Goal: Communication & Community: Answer question/provide support

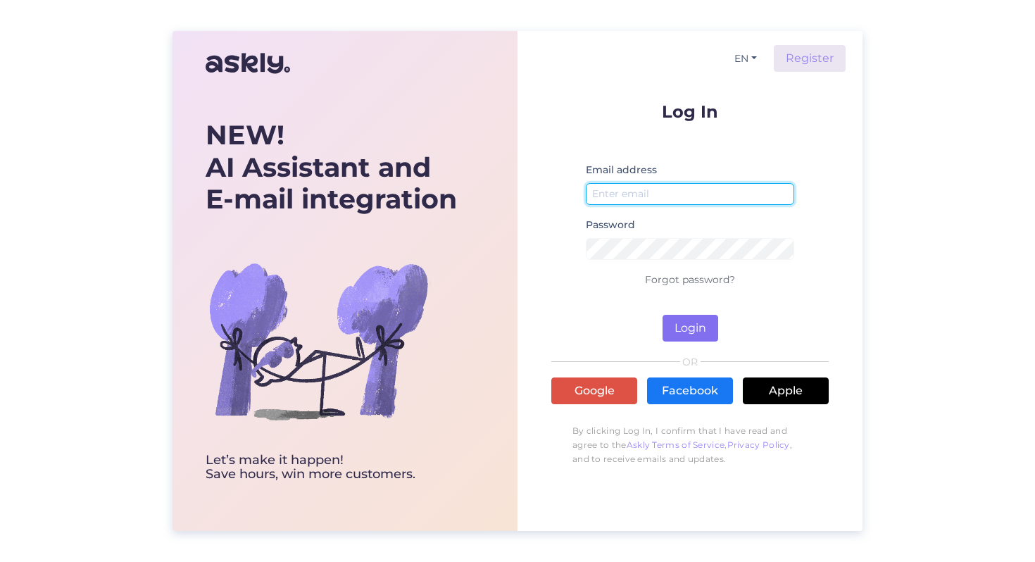
type input "[PERSON_NAME][EMAIL_ADDRESS][DOMAIN_NAME]"
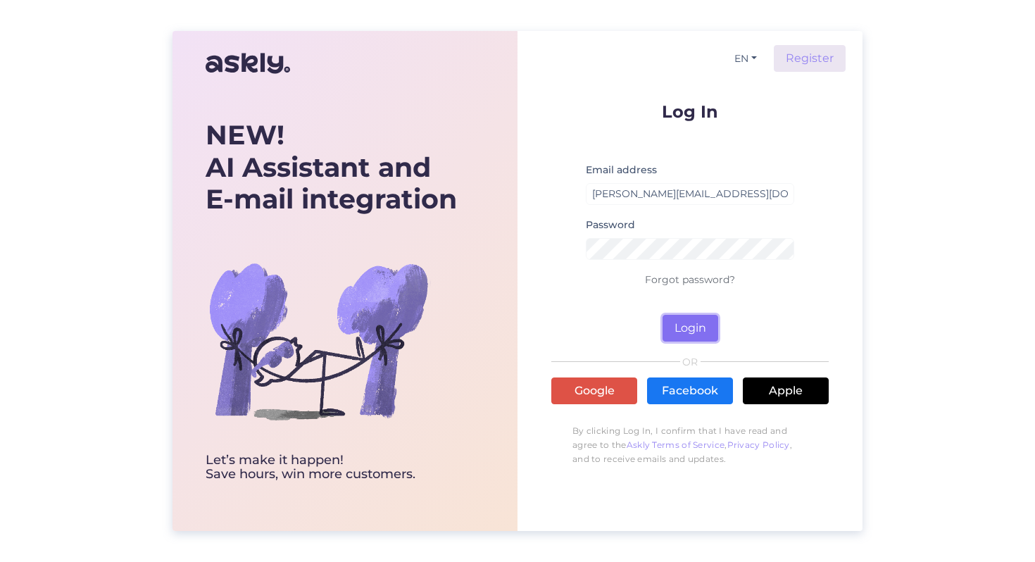
click at [684, 319] on button "Login" at bounding box center [691, 328] width 56 height 27
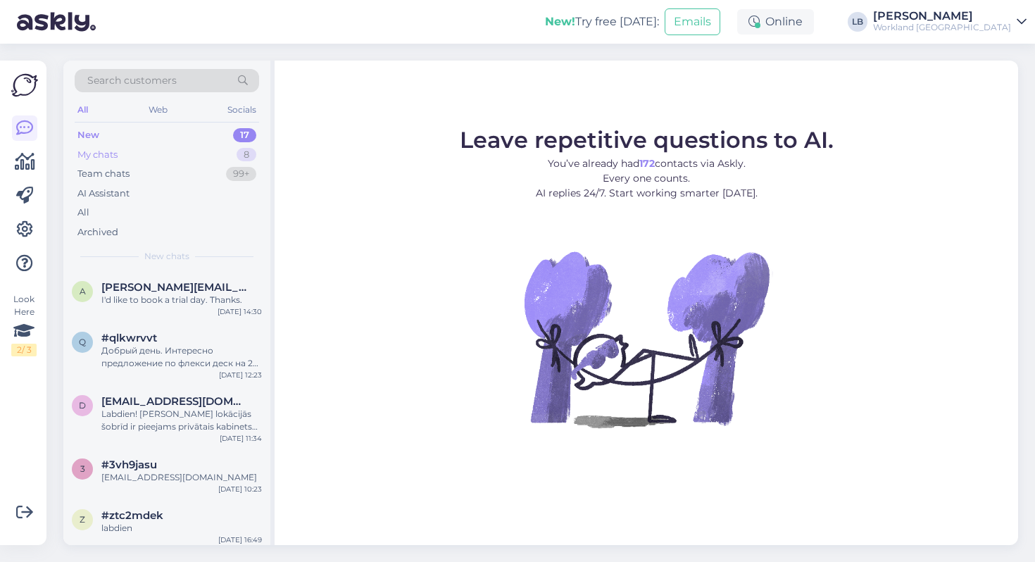
click at [128, 150] on div "My chats 8" at bounding box center [167, 155] width 185 height 20
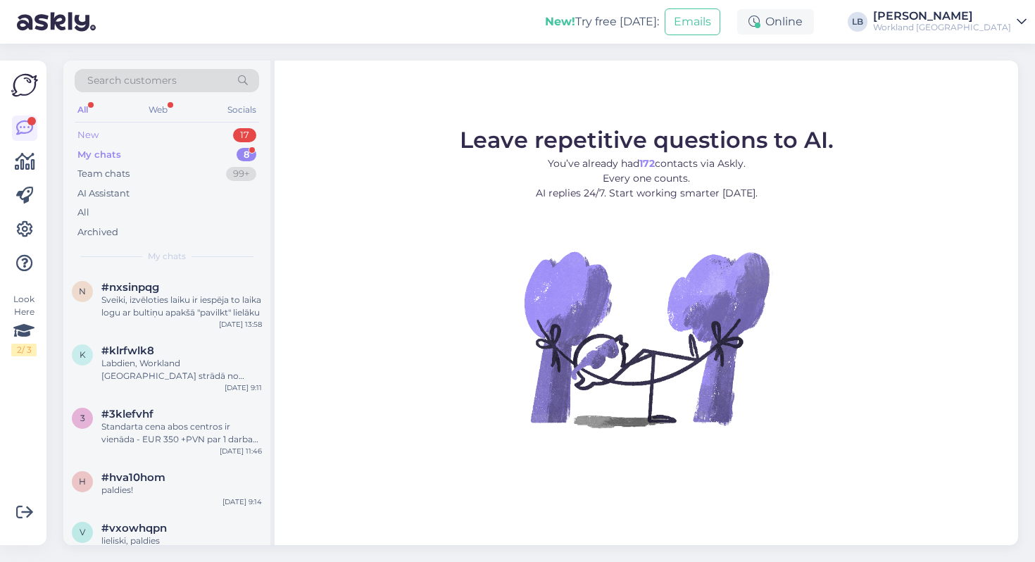
click at [125, 134] on div "New 17" at bounding box center [167, 135] width 185 height 20
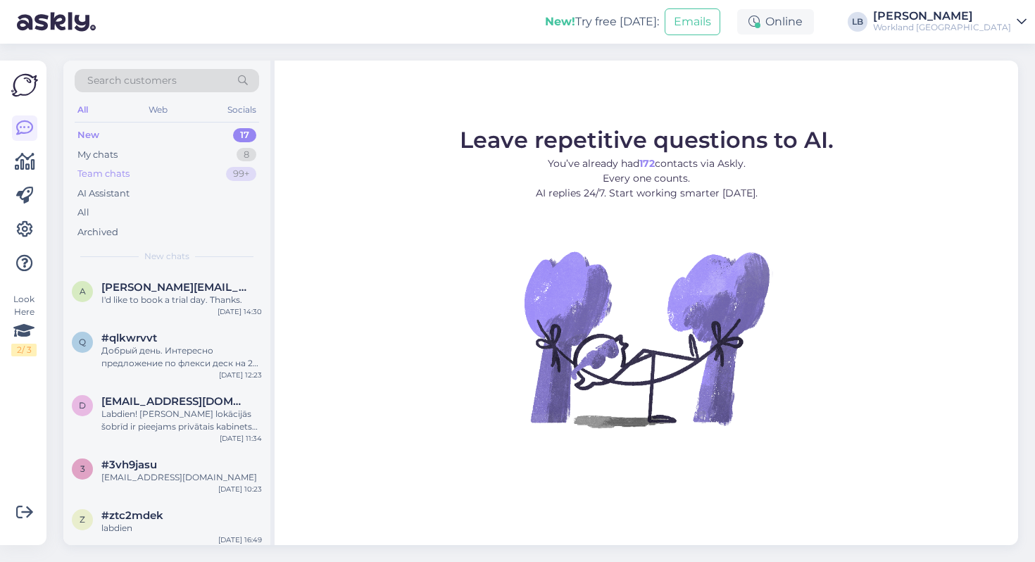
click at [110, 168] on div "Team chats" at bounding box center [103, 174] width 52 height 14
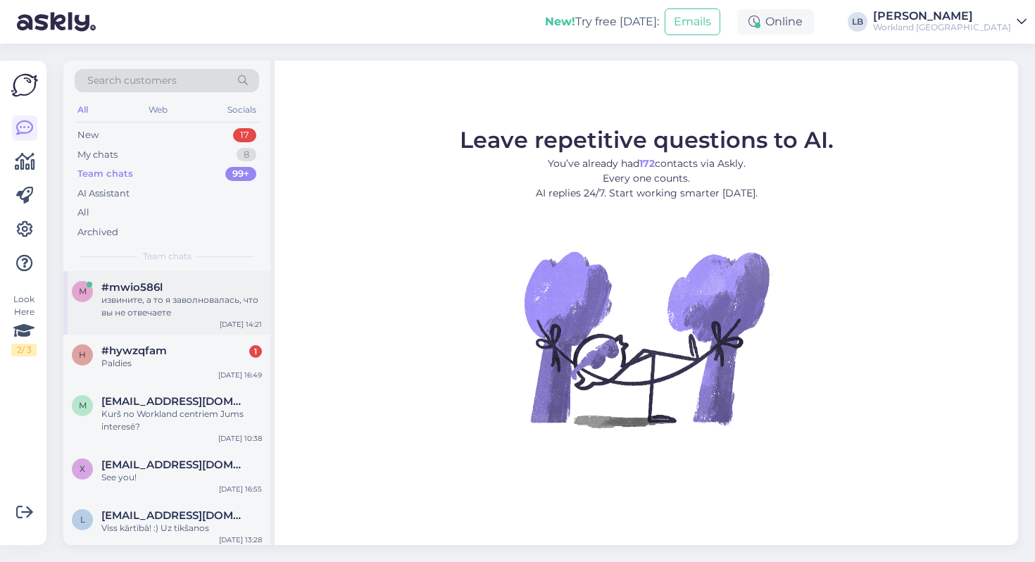
click at [162, 320] on div "m #mwio586l извините, а то я заволновалась, что вы не отвечаете [DATE] 14:21" at bounding box center [166, 302] width 207 height 63
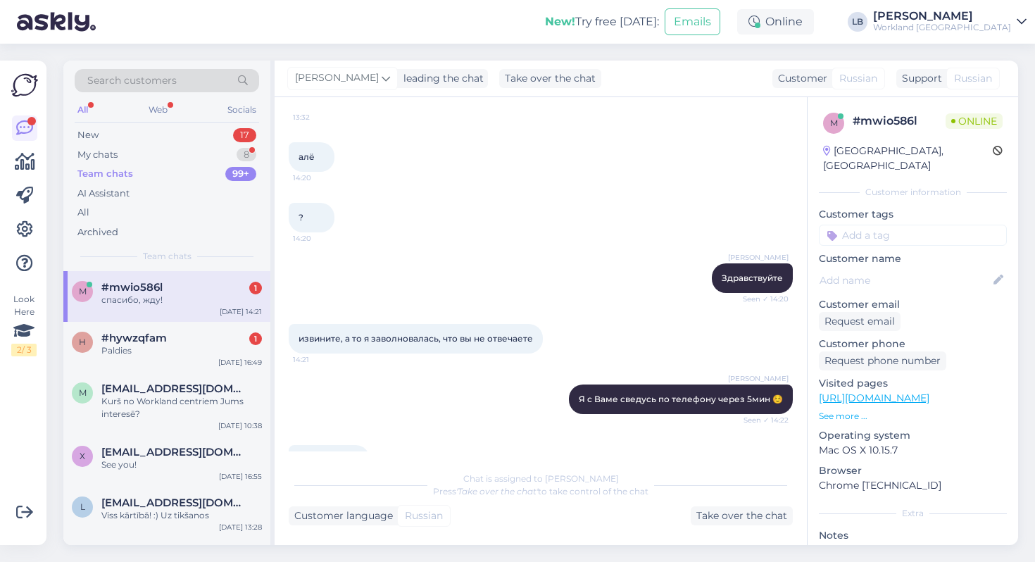
scroll to position [3966, 0]
click at [196, 360] on div "h #hywzqfam 1 Paldies [DATE] 16:49" at bounding box center [166, 347] width 207 height 51
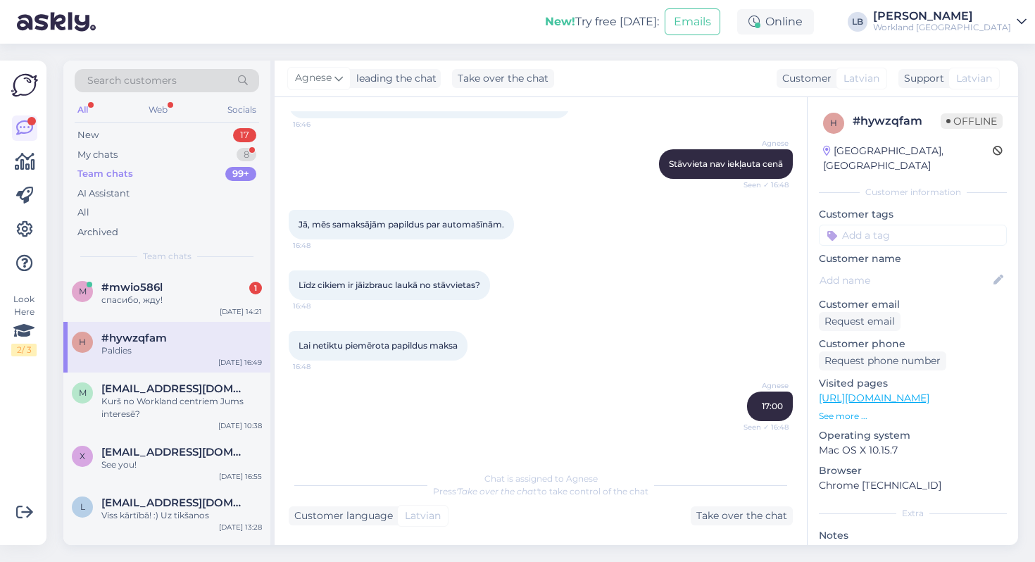
scroll to position [156, 0]
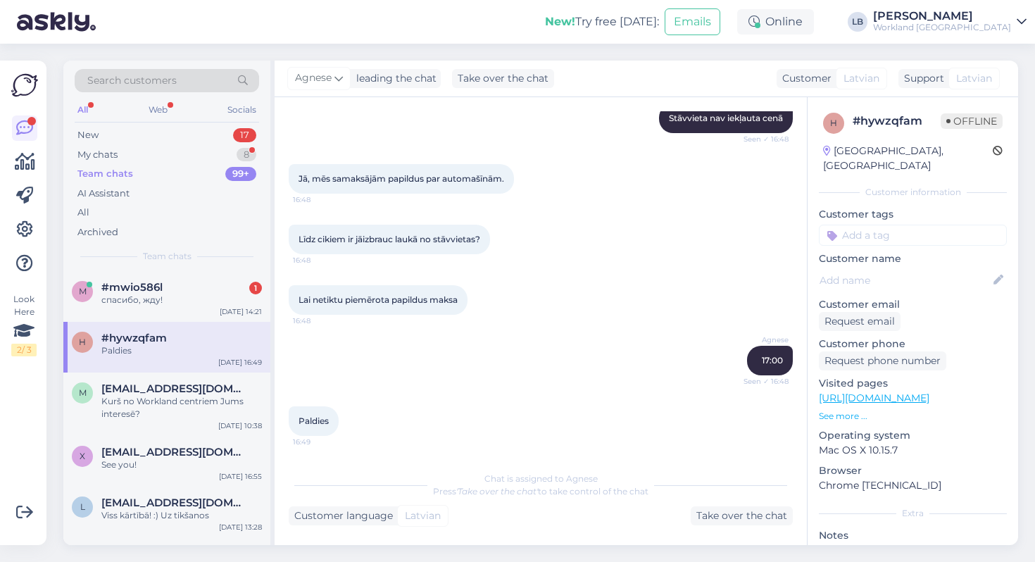
click at [144, 332] on span "#hywzqfam" at bounding box center [133, 338] width 65 height 13
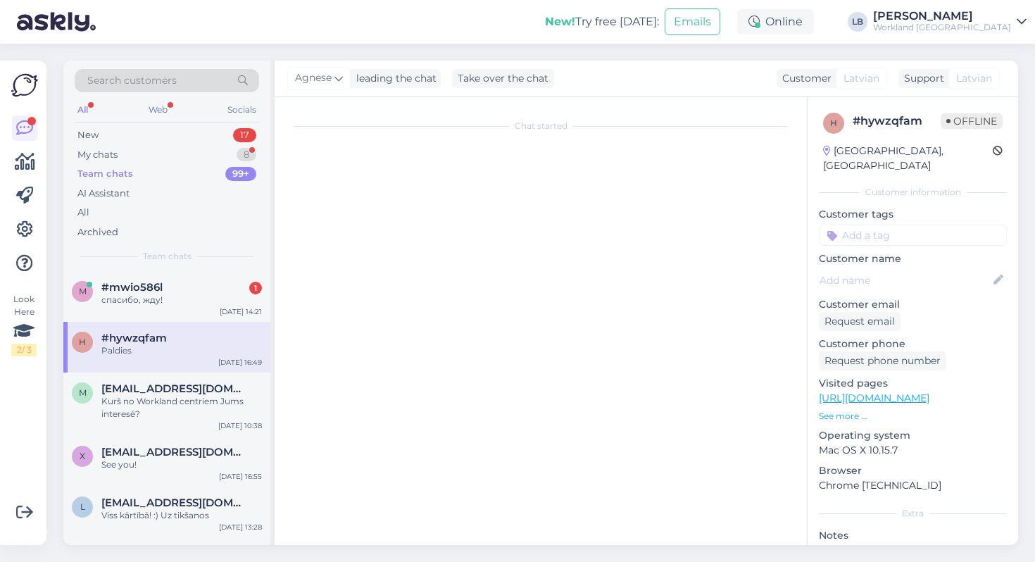
scroll to position [0, 0]
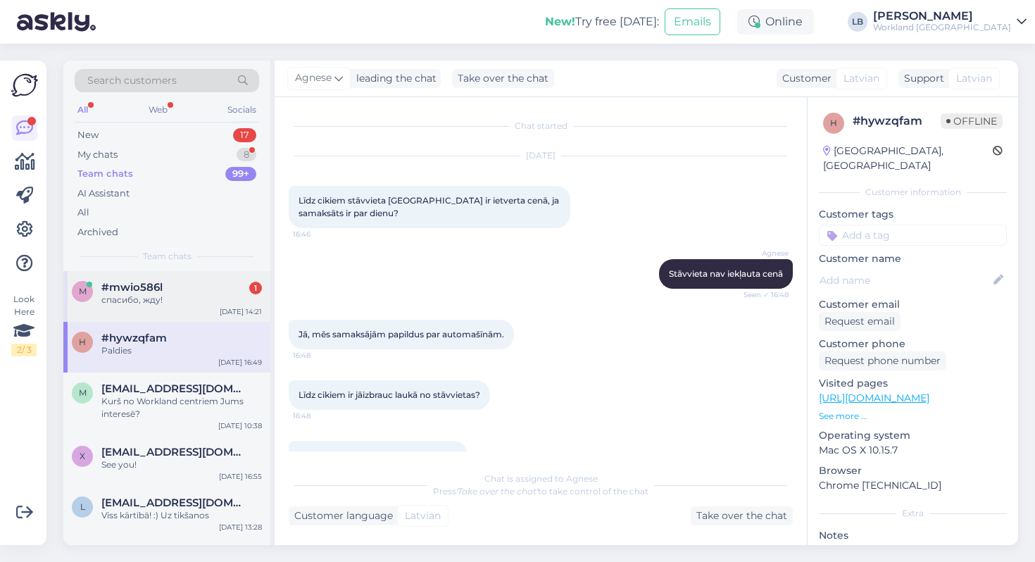
click at [168, 294] on div "спасибо, жду!" at bounding box center [181, 300] width 161 height 13
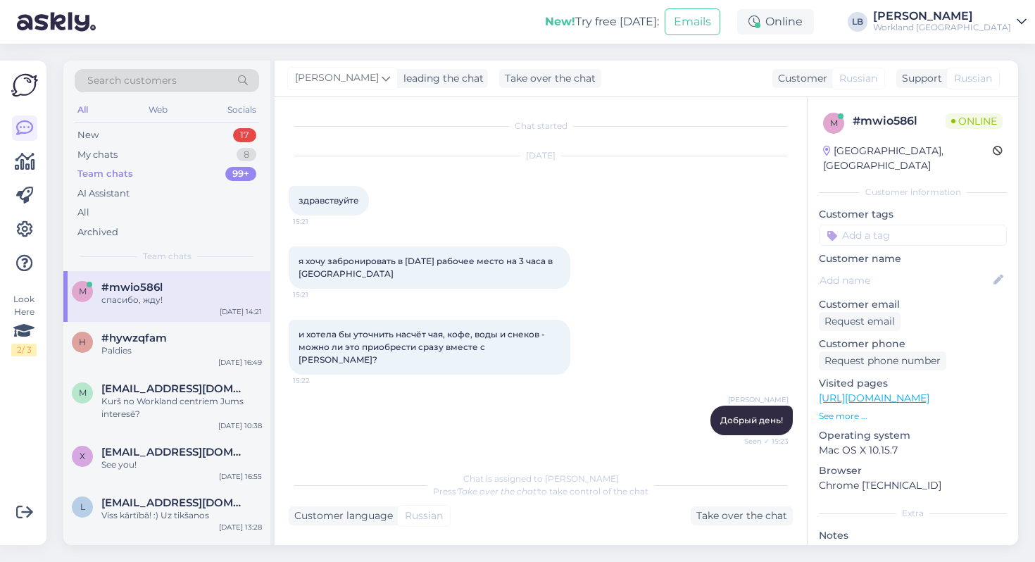
scroll to position [3966, 0]
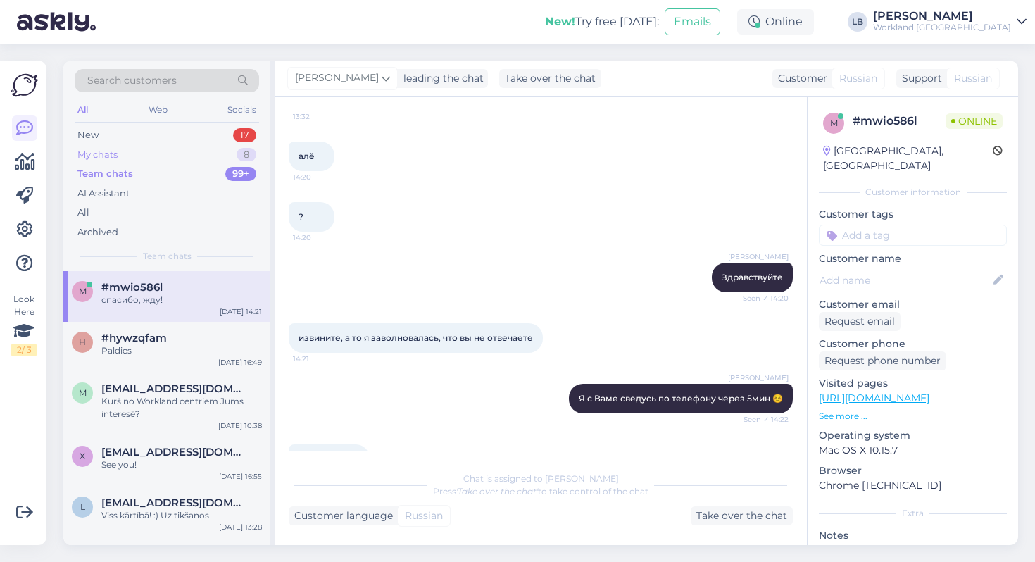
click at [119, 146] on div "My chats 8" at bounding box center [167, 155] width 185 height 20
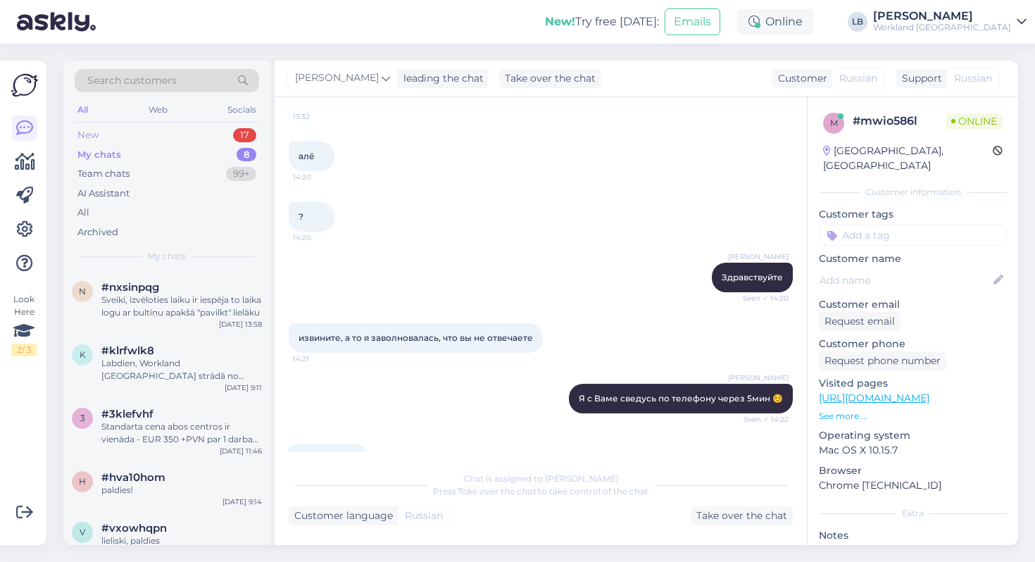
click at [104, 127] on div "New 17" at bounding box center [167, 135] width 185 height 20
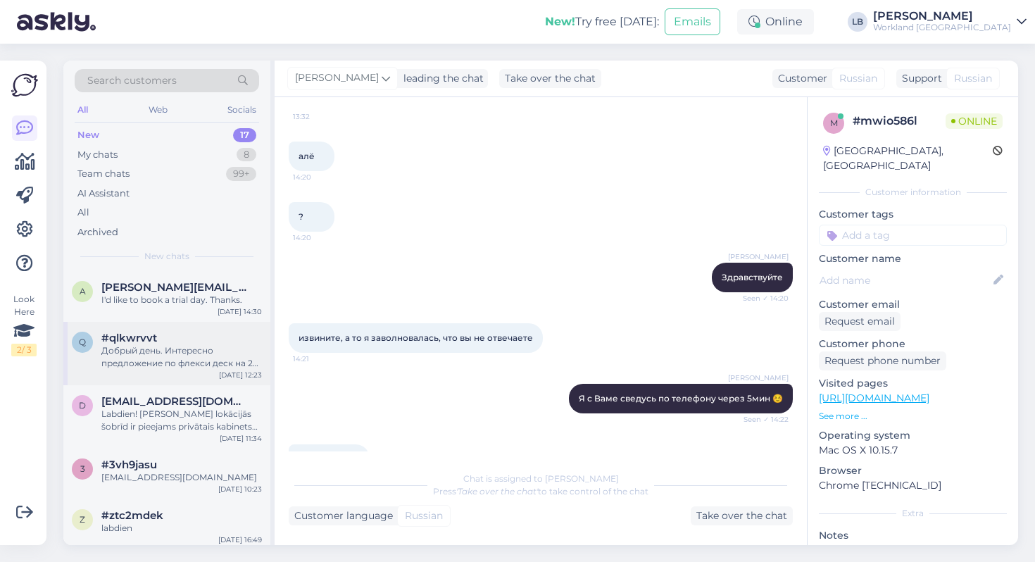
click at [180, 335] on div "#qlkwrvvt" at bounding box center [181, 338] width 161 height 13
